Goal: Communication & Community: Answer question/provide support

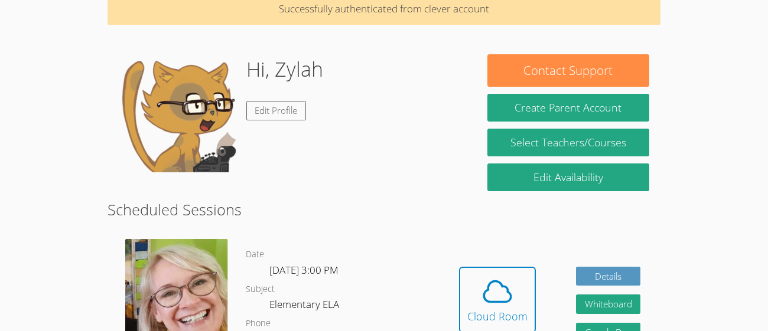
scroll to position [105, 0]
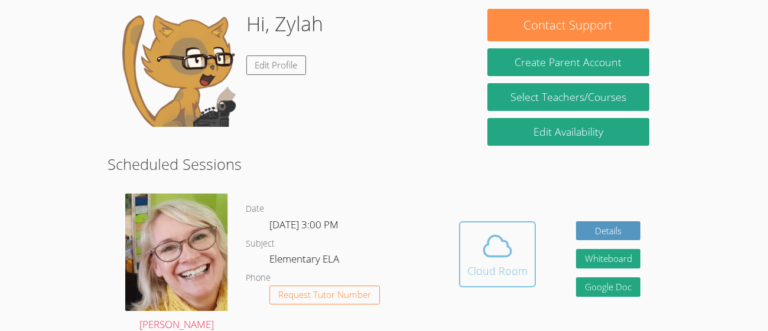
click at [513, 237] on icon at bounding box center [497, 246] width 33 height 33
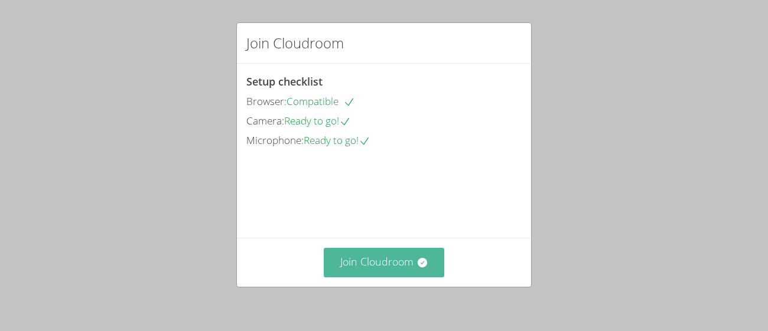
click at [405, 274] on button "Join Cloudroom" at bounding box center [384, 262] width 121 height 29
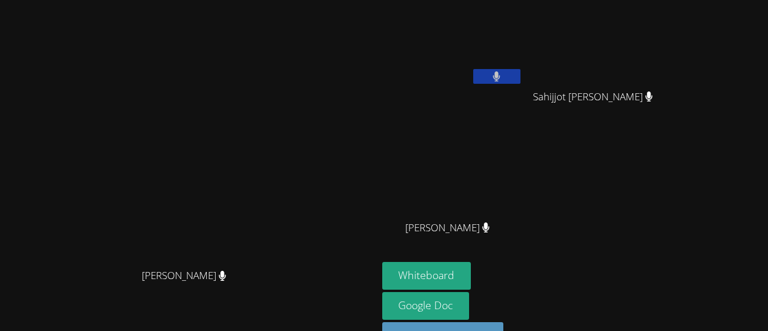
click at [277, 143] on video at bounding box center [188, 159] width 177 height 207
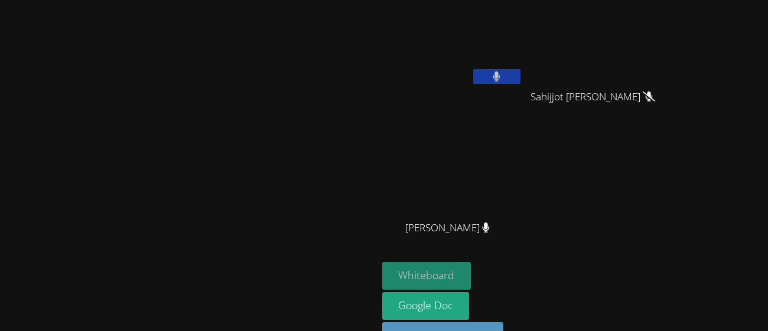
click at [471, 279] on button "Whiteboard" at bounding box center [426, 276] width 89 height 28
click at [209, 141] on video at bounding box center [188, 159] width 177 height 207
click at [471, 272] on button "Whiteboard" at bounding box center [426, 276] width 89 height 28
click at [471, 271] on button "Whiteboard" at bounding box center [426, 276] width 89 height 28
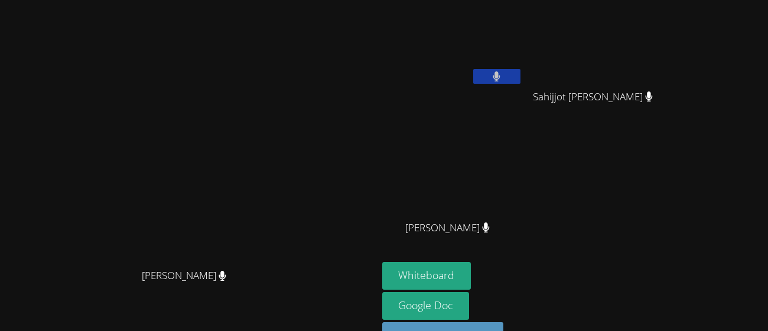
click at [277, 165] on video at bounding box center [188, 159] width 177 height 207
click at [668, 24] on video at bounding box center [598, 44] width 141 height 79
click at [471, 282] on button "Whiteboard" at bounding box center [426, 276] width 89 height 28
click at [471, 269] on button "Whiteboard" at bounding box center [426, 276] width 89 height 28
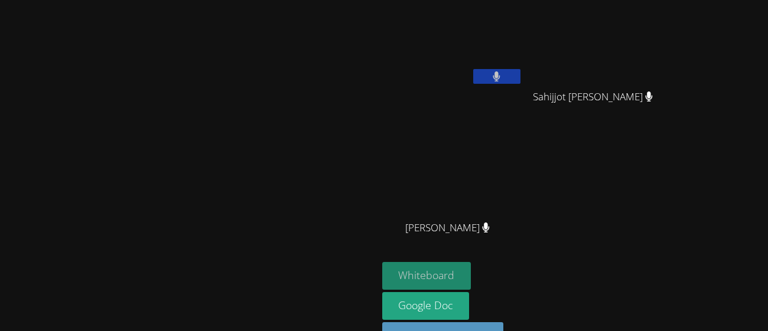
click at [471, 277] on button "Whiteboard" at bounding box center [426, 276] width 89 height 28
click at [277, 197] on video at bounding box center [188, 159] width 177 height 207
click at [523, 142] on video at bounding box center [452, 175] width 141 height 79
click at [471, 265] on button "Whiteboard" at bounding box center [426, 276] width 89 height 28
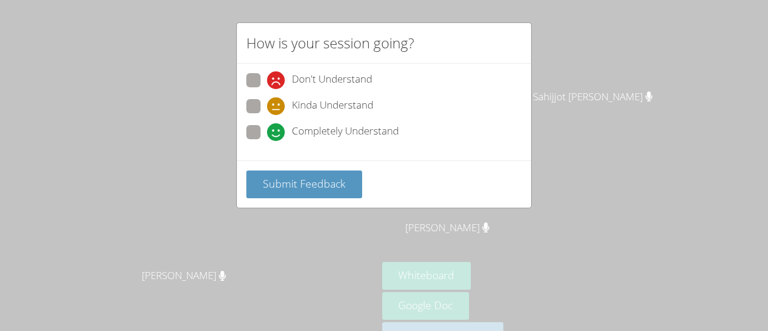
click at [314, 235] on div "How is your session going? Don't Understand Kinda Understand Completely Underst…" at bounding box center [384, 165] width 768 height 331
click at [267, 89] on span at bounding box center [267, 89] width 0 height 0
click at [267, 76] on input "Don't Understand" at bounding box center [272, 78] width 10 height 10
radio input "true"
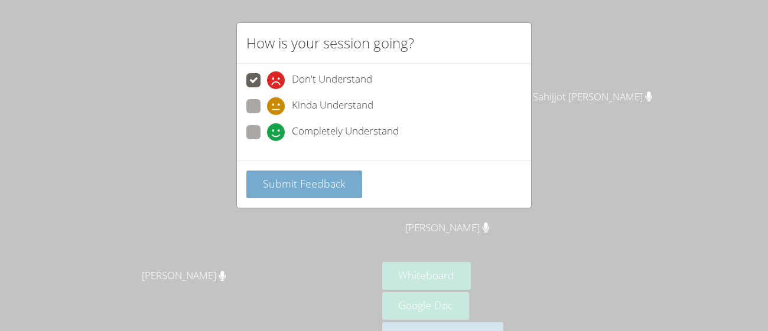
click at [335, 181] on span "Submit Feedback" at bounding box center [304, 184] width 83 height 14
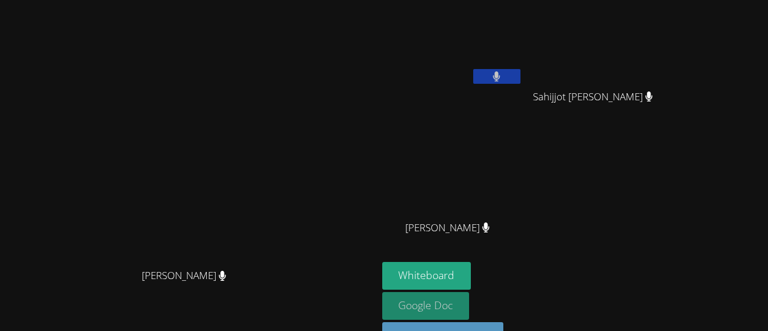
scroll to position [35, 0]
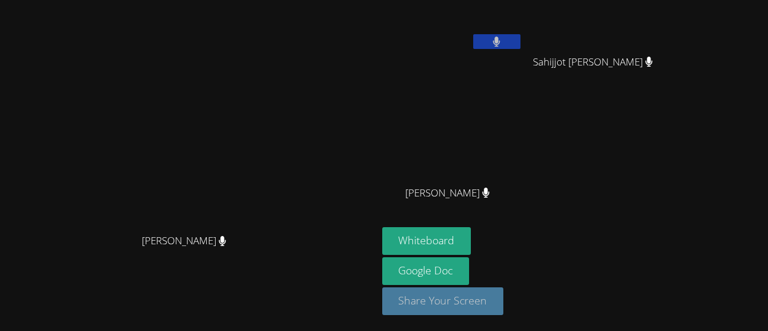
click at [504, 304] on button "Share Your Screen" at bounding box center [443, 302] width 122 height 28
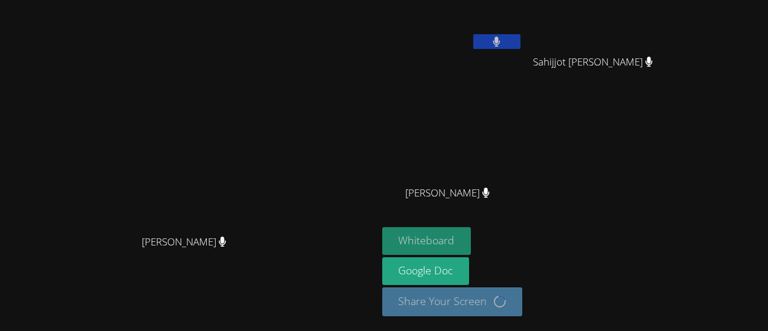
click at [471, 232] on button "Whiteboard" at bounding box center [426, 241] width 89 height 28
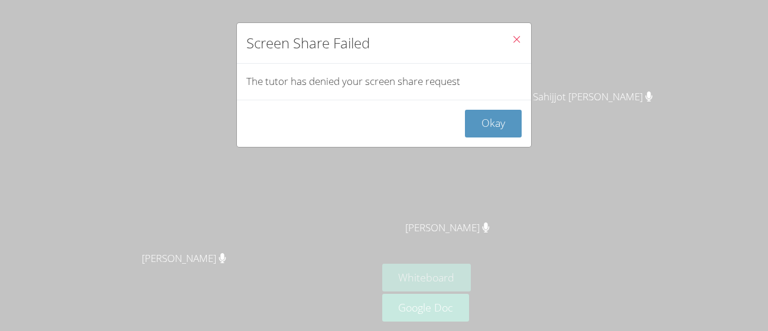
scroll to position [0, 0]
click at [515, 26] on button "Close" at bounding box center [516, 41] width 29 height 36
click at [515, 32] on button "Close" at bounding box center [516, 41] width 29 height 36
click at [516, 35] on icon "Close" at bounding box center [517, 39] width 10 height 10
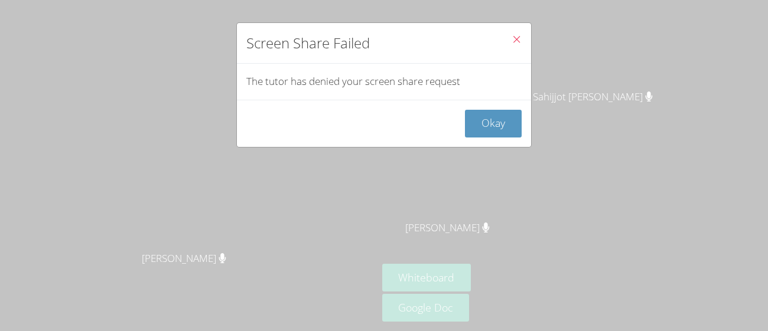
click at [516, 36] on icon "Close" at bounding box center [517, 39] width 10 height 10
click at [503, 116] on button "Okay" at bounding box center [493, 124] width 57 height 28
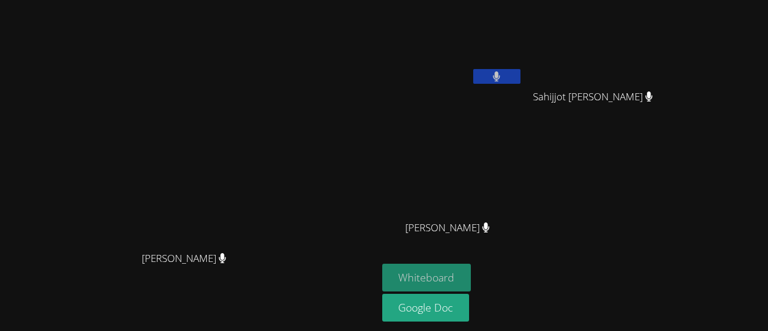
click at [471, 273] on button "Whiteboard" at bounding box center [426, 278] width 89 height 28
click at [471, 276] on button "Whiteboard" at bounding box center [426, 278] width 89 height 28
